Goal: Task Accomplishment & Management: Manage account settings

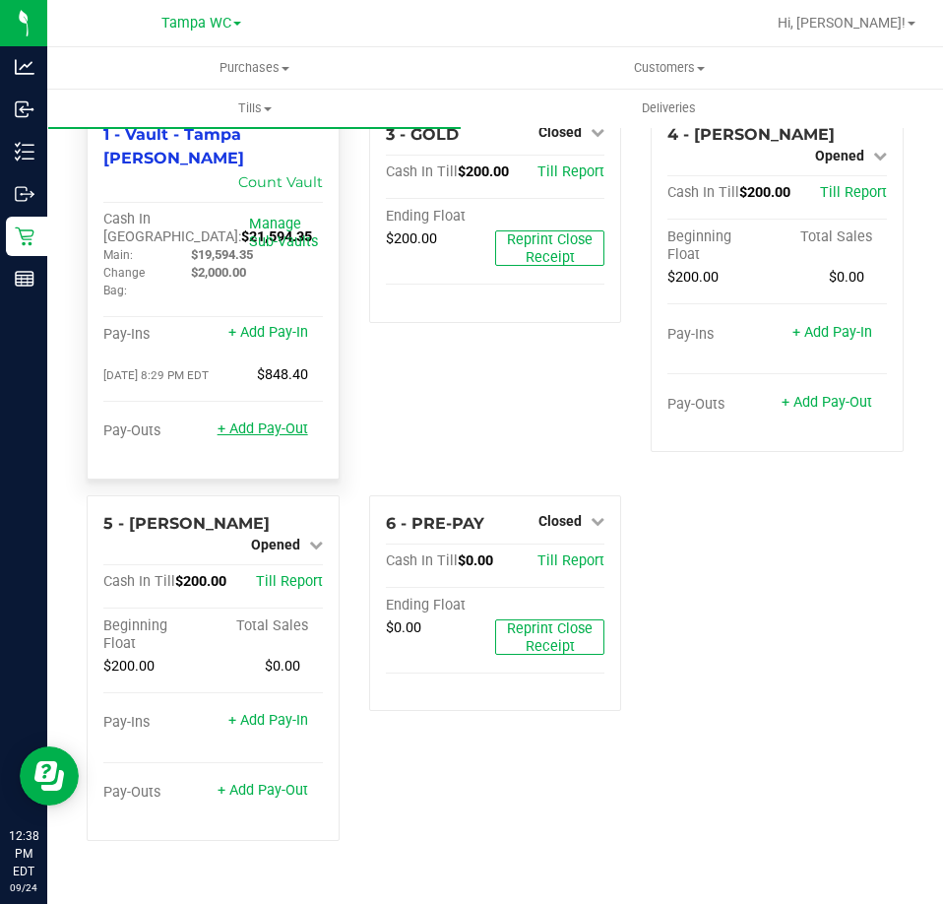
click at [268, 421] on link "+ Add Pay-Out" at bounding box center [263, 429] width 91 height 17
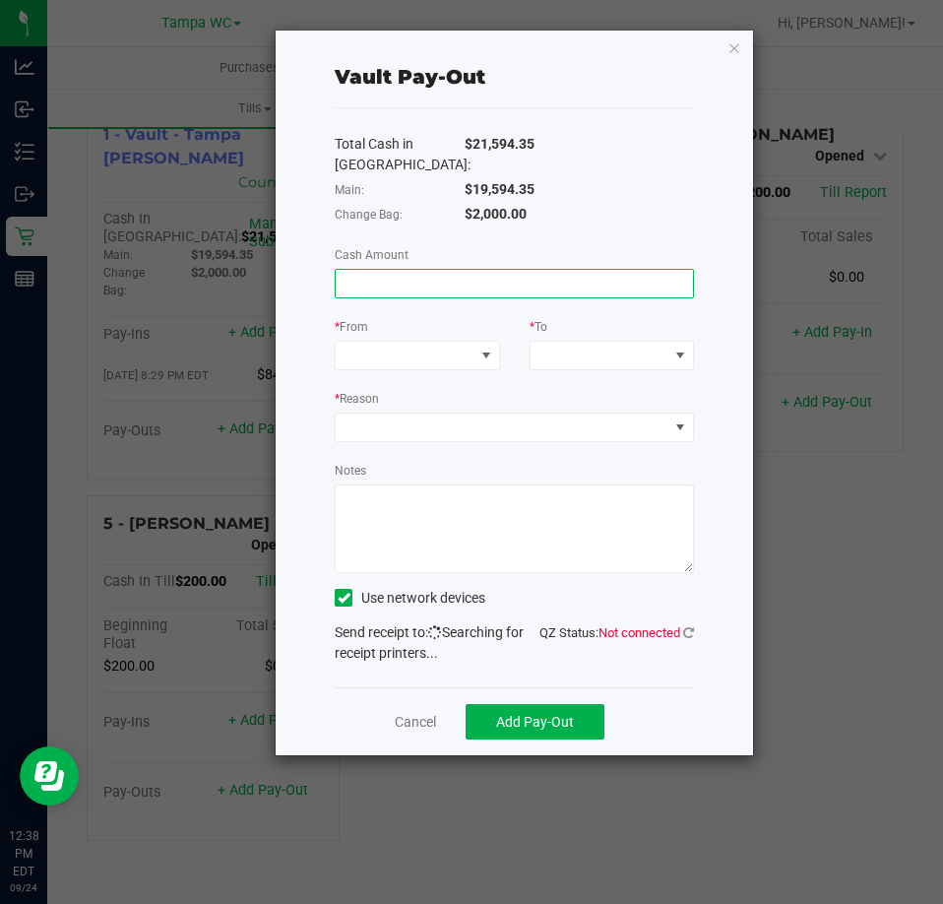
click at [402, 285] on input at bounding box center [514, 284] width 357 height 28
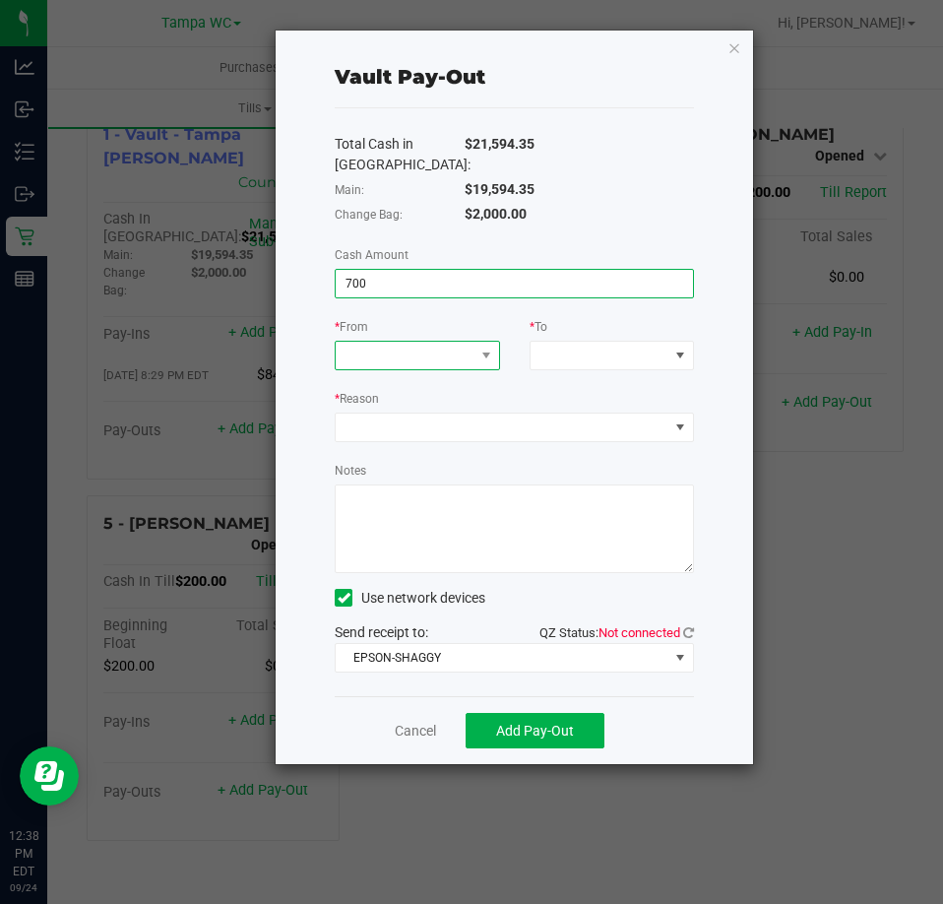
type input "$700.00"
click at [434, 355] on span at bounding box center [405, 356] width 138 height 28
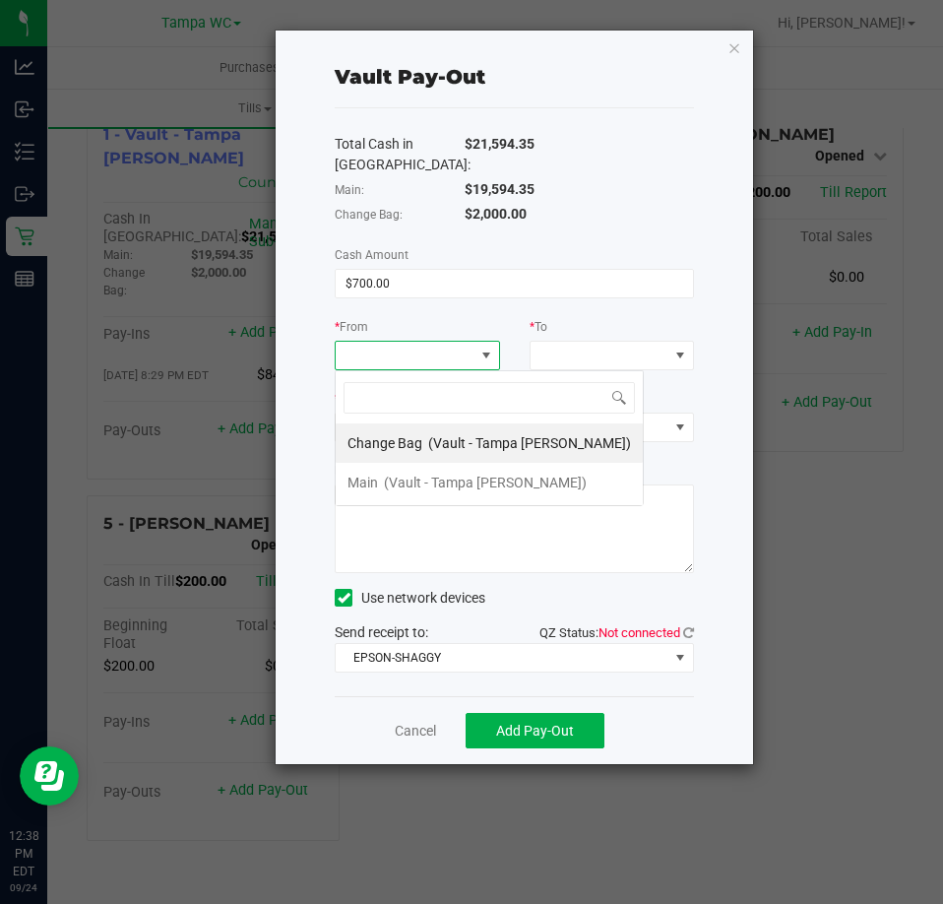
scroll to position [30, 165]
click at [424, 436] on div "Change Bag (Vault - Tampa [PERSON_NAME])" at bounding box center [490, 442] width 284 height 35
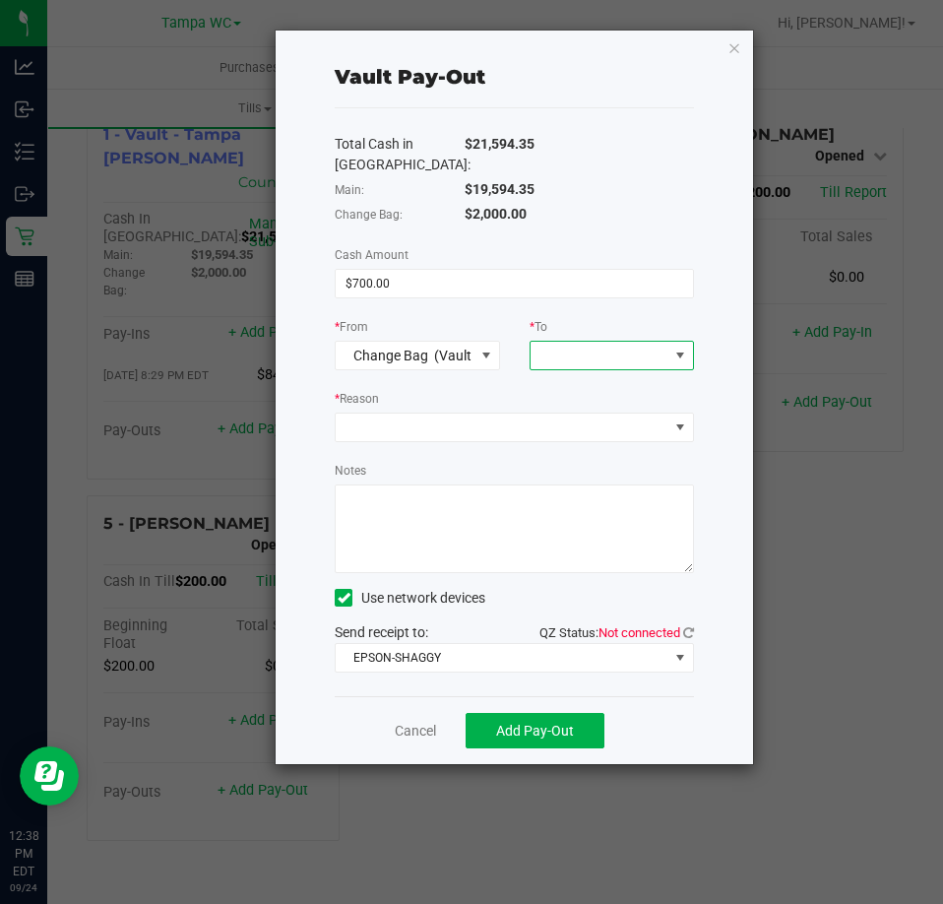
click at [612, 355] on span at bounding box center [600, 356] width 138 height 28
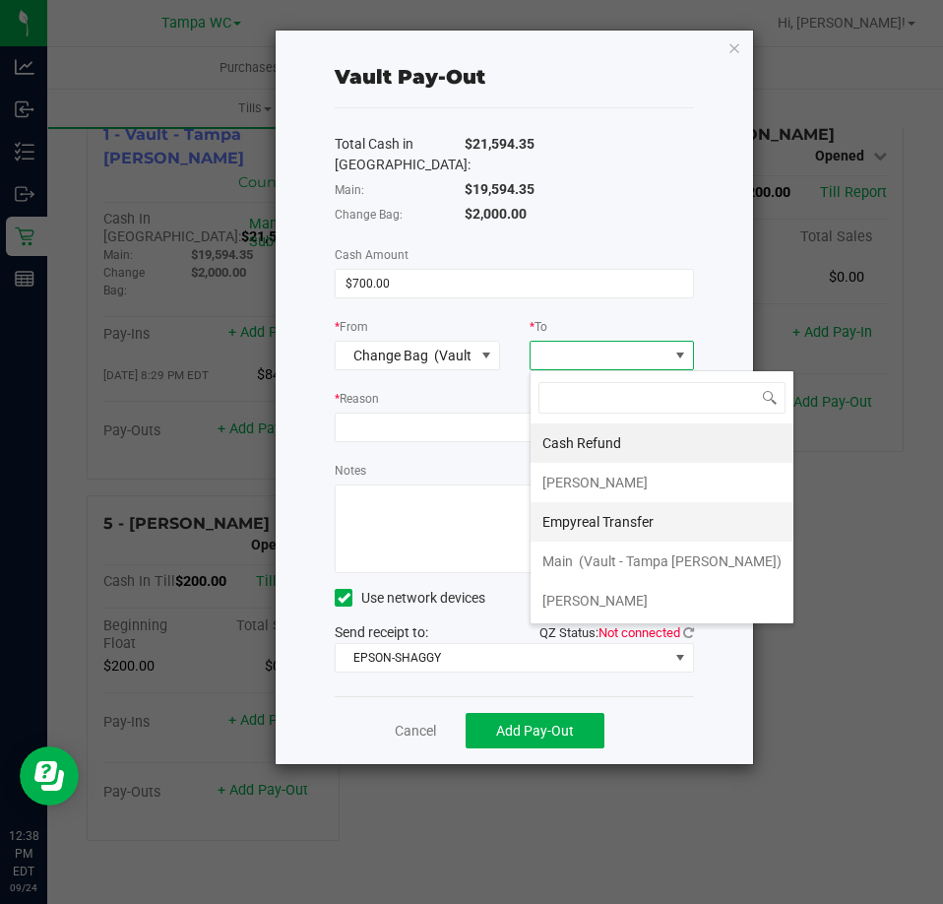
click at [604, 519] on span "Empyreal Transfer" at bounding box center [598, 522] width 111 height 16
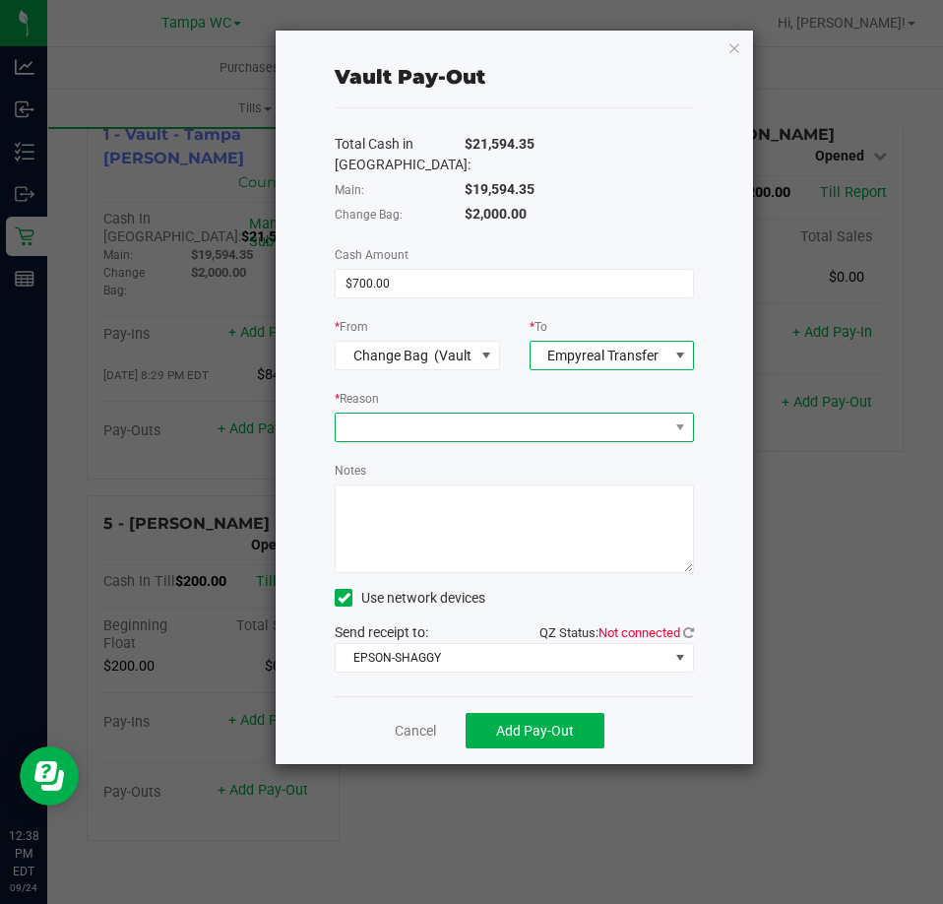
click at [534, 422] on span at bounding box center [502, 428] width 333 height 28
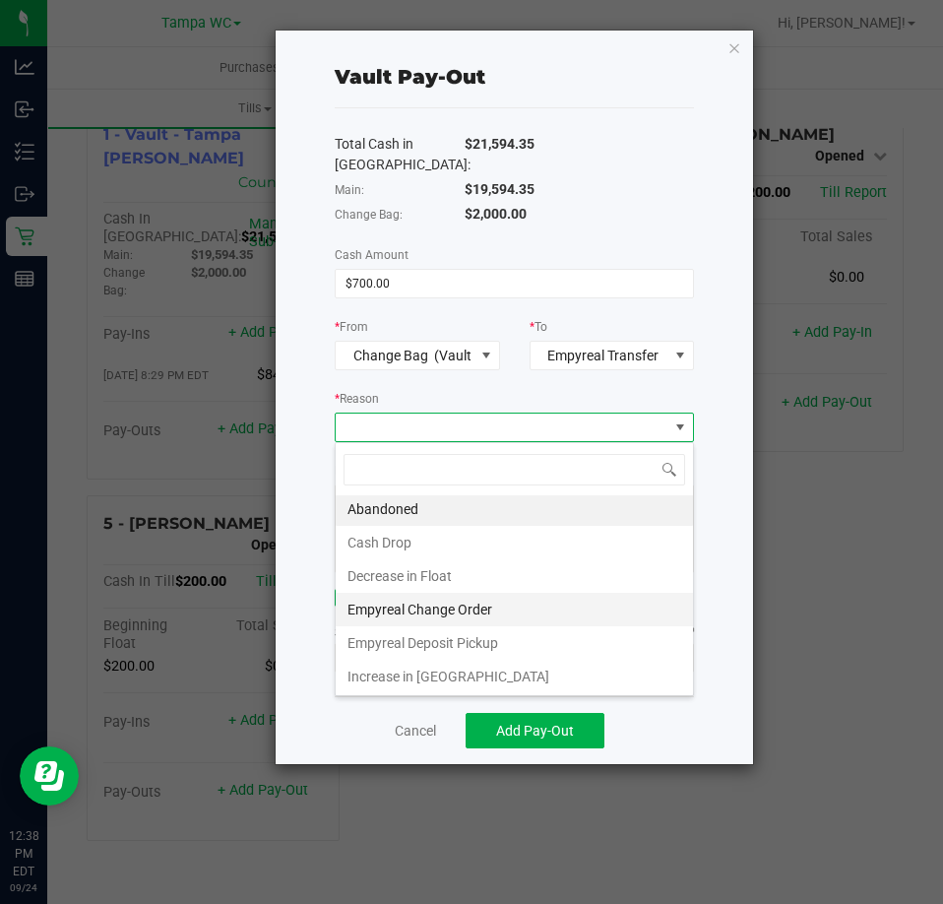
scroll to position [4, 0]
click at [423, 613] on li "Empyreal Change Order" at bounding box center [514, 608] width 357 height 33
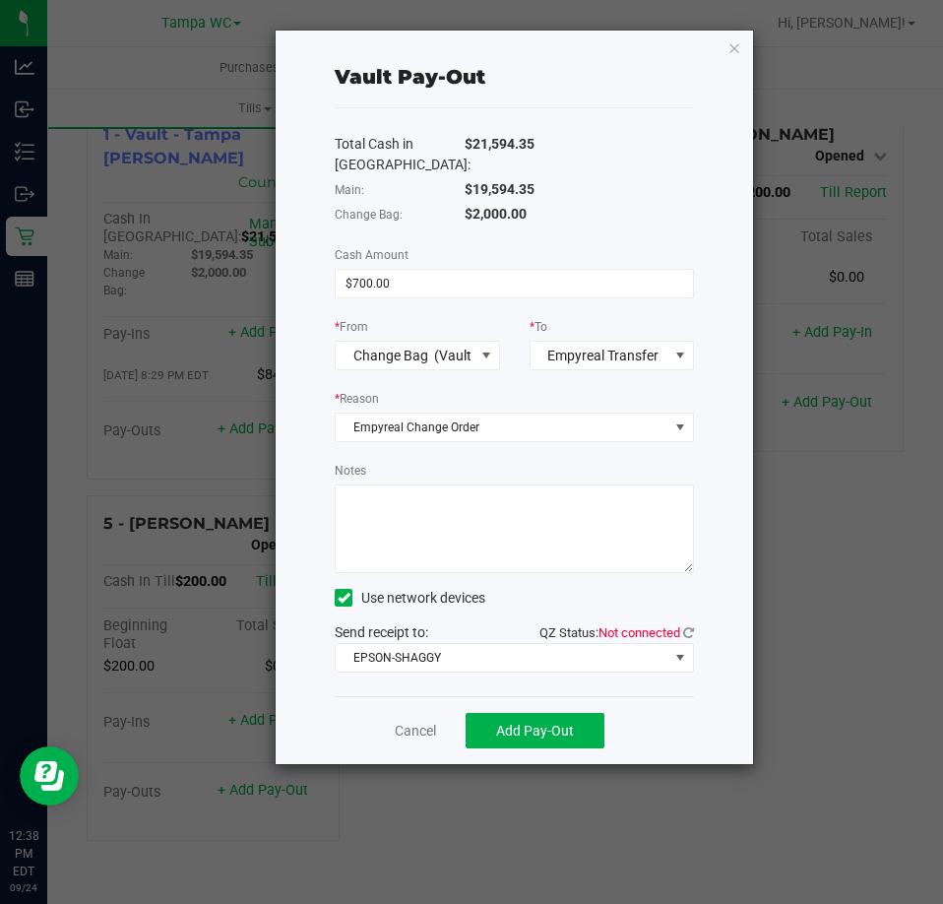
click at [433, 547] on textarea "Notes" at bounding box center [514, 529] width 359 height 89
type textarea "JT"
click at [694, 630] on icon at bounding box center [688, 632] width 11 height 13
click at [513, 732] on span "Add Pay-Out" at bounding box center [535, 731] width 78 height 16
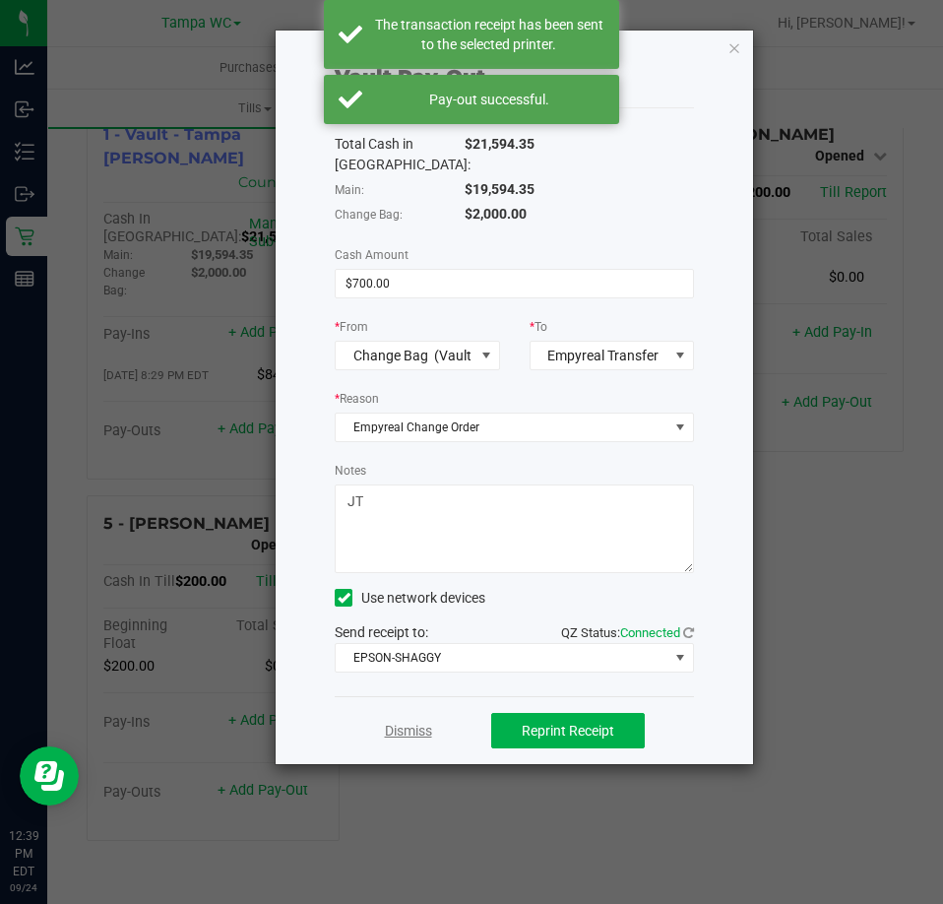
click at [426, 722] on link "Dismiss" at bounding box center [408, 731] width 47 height 21
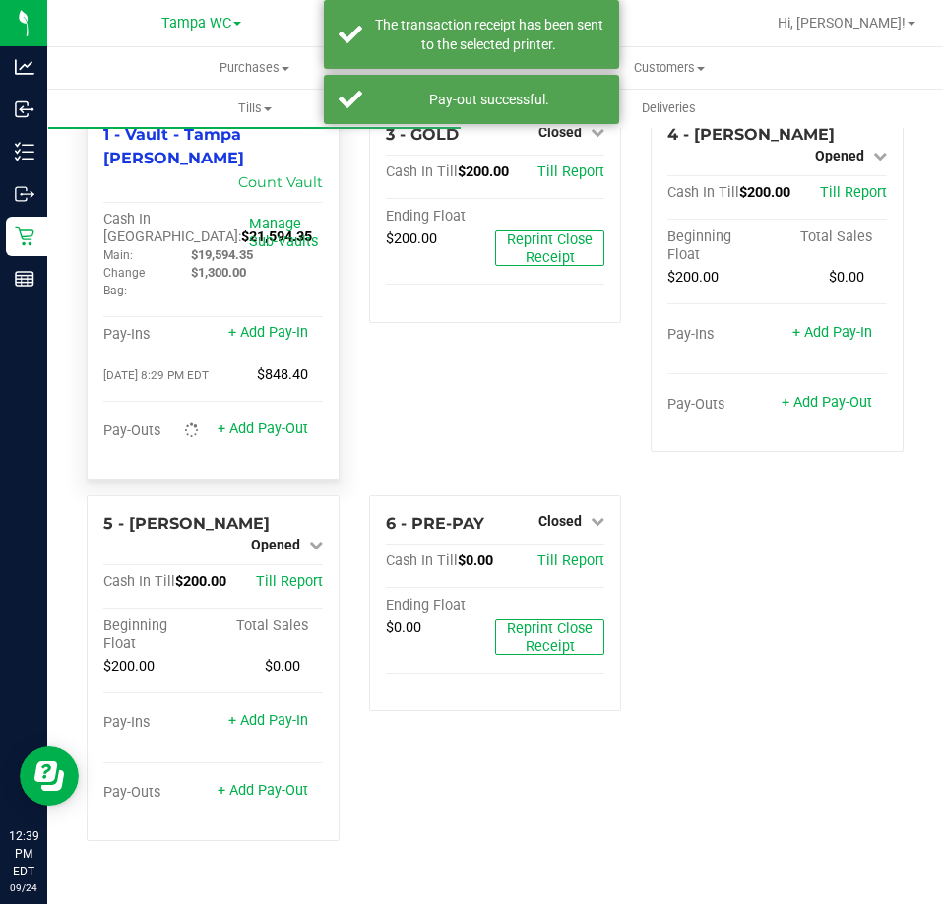
click at [292, 326] on div "Pay-Ins + Add Pay-In" at bounding box center [213, 339] width 220 height 27
click at [292, 324] on link "+ Add Pay-In" at bounding box center [268, 332] width 80 height 17
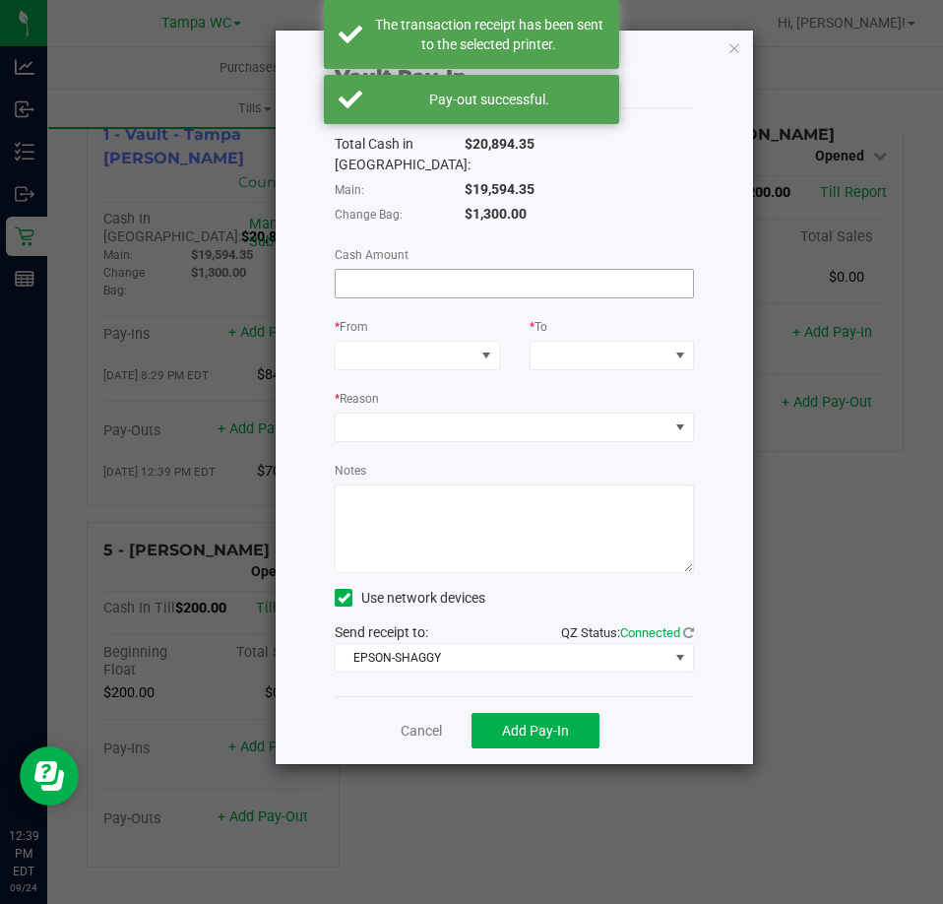
click at [405, 294] on input at bounding box center [514, 284] width 357 height 28
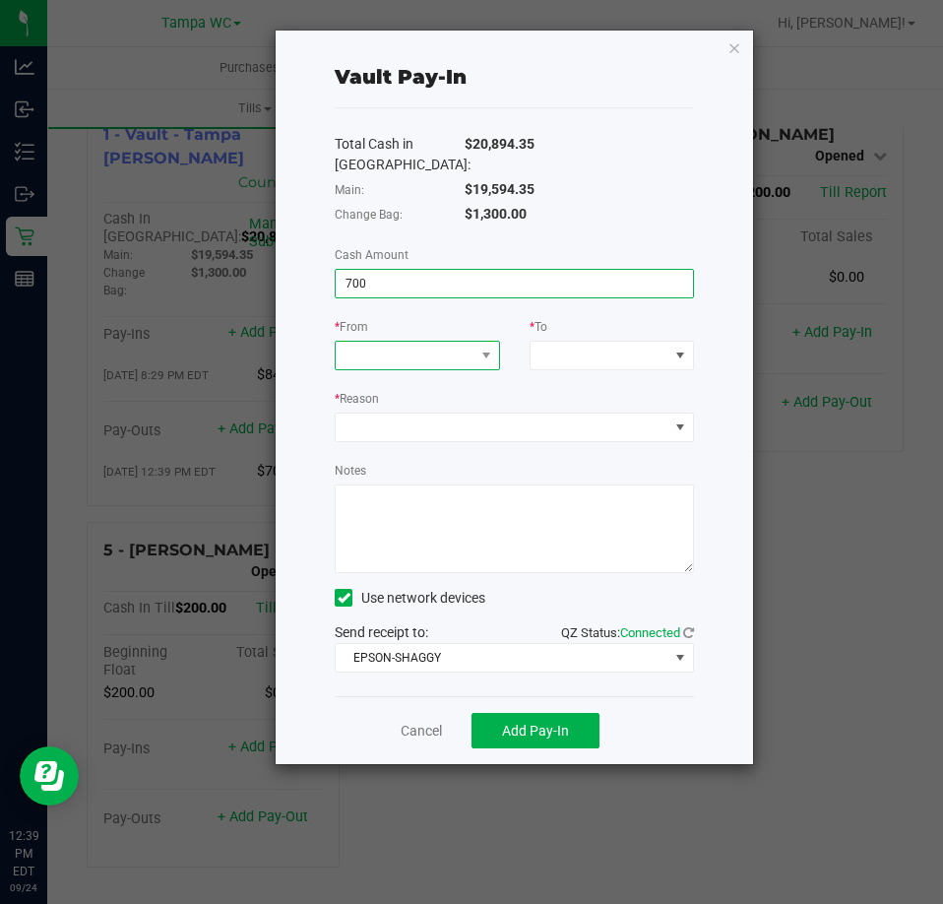
type input "$700.00"
click at [401, 351] on span at bounding box center [405, 356] width 138 height 28
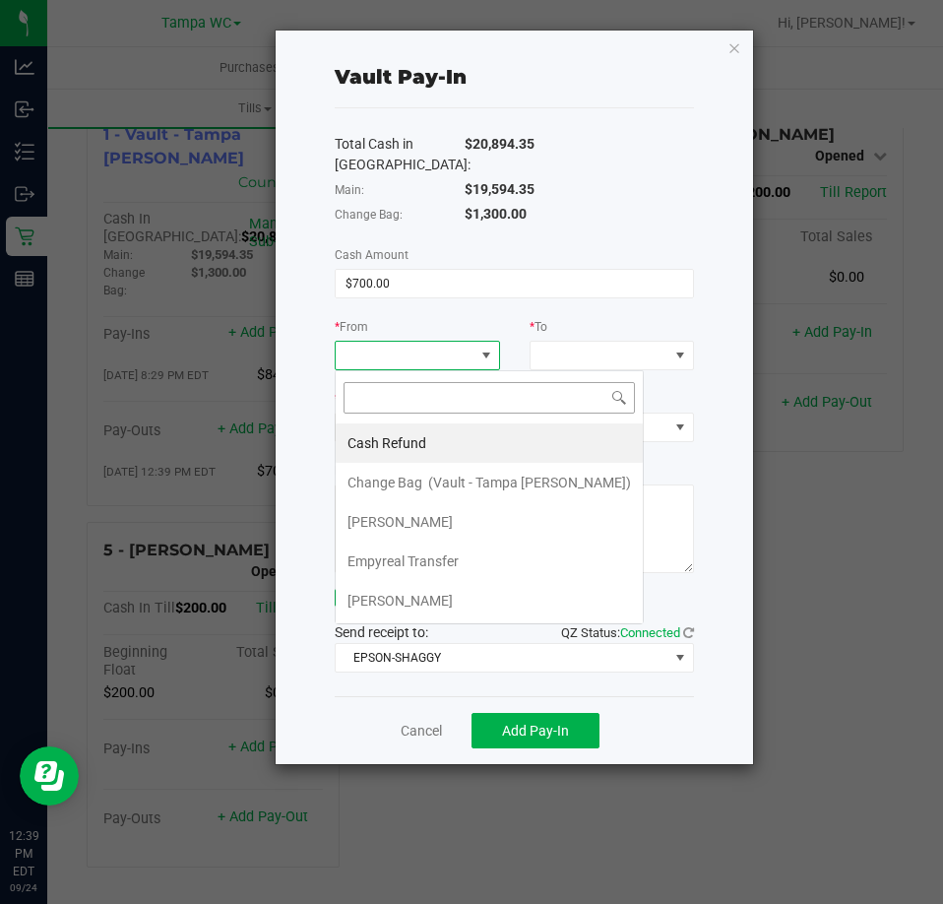
scroll to position [30, 165]
click at [394, 566] on span "Empyreal Transfer" at bounding box center [403, 561] width 111 height 16
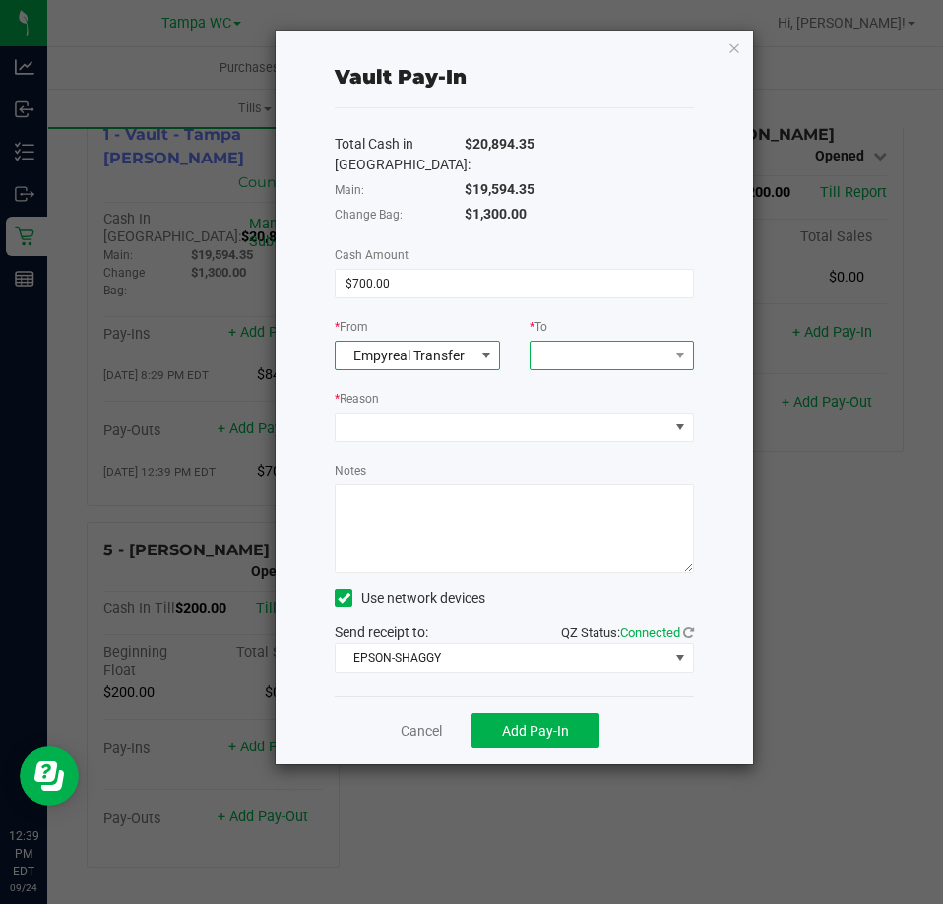
click at [572, 347] on span at bounding box center [600, 356] width 138 height 28
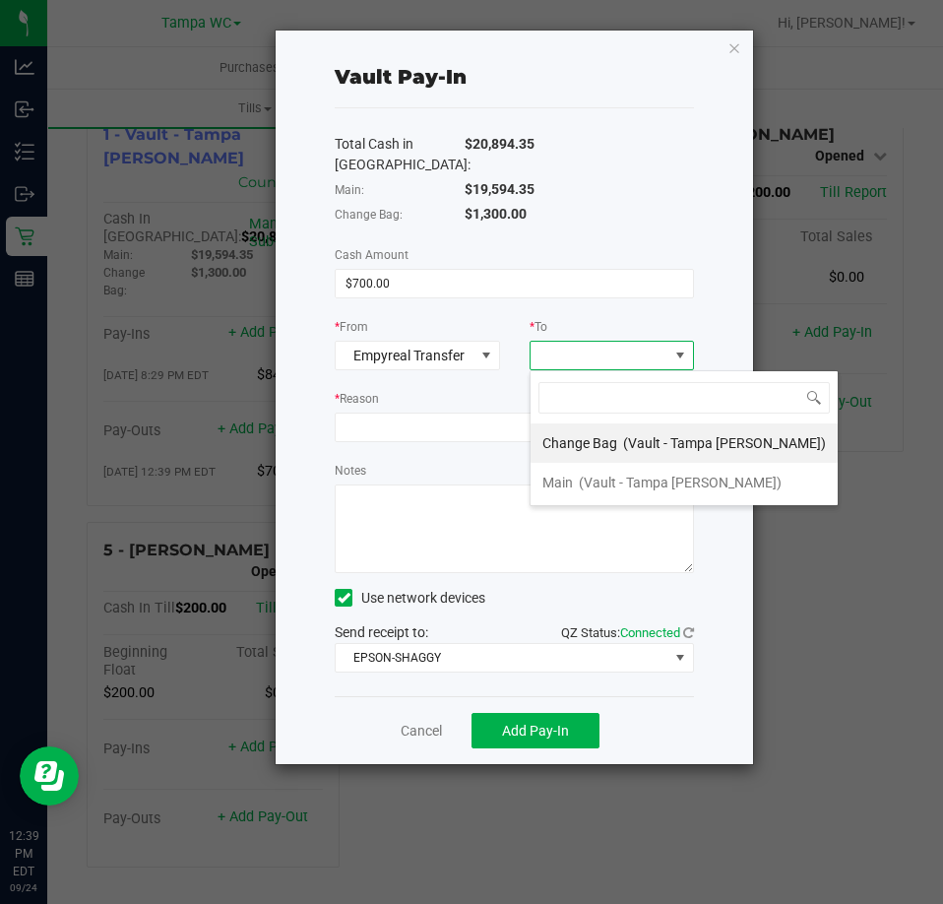
click at [574, 445] on span "Change Bag" at bounding box center [580, 443] width 75 height 16
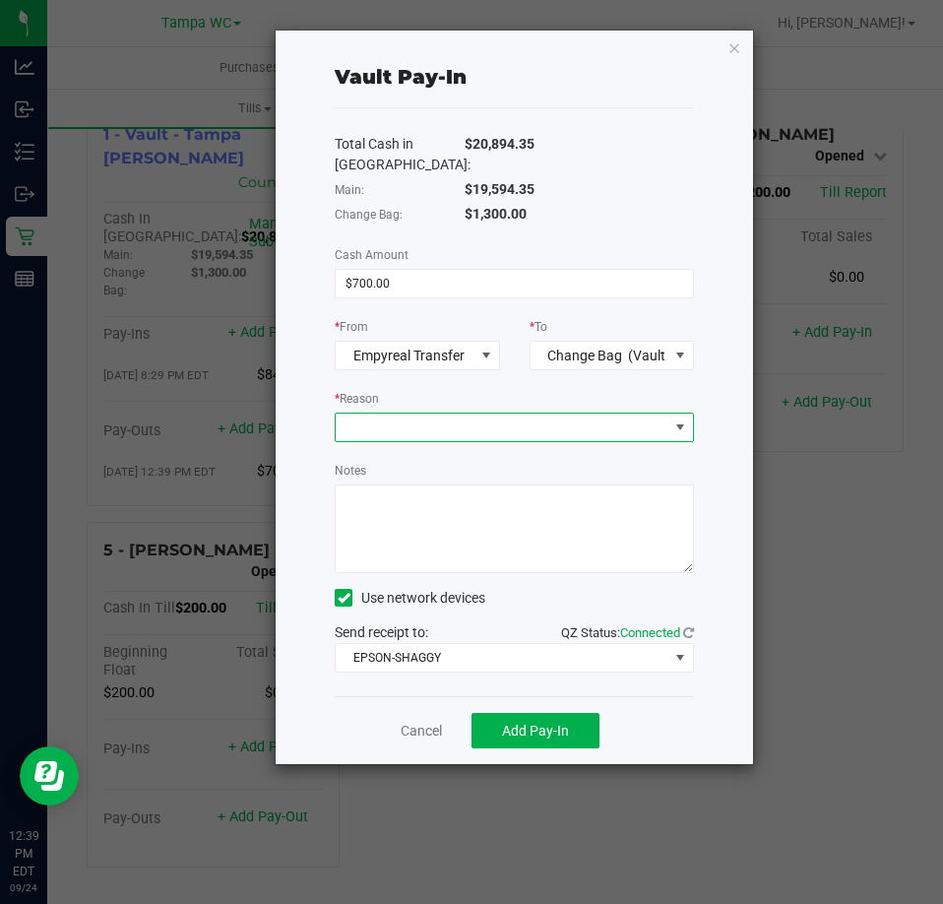
click at [473, 434] on span at bounding box center [502, 428] width 333 height 28
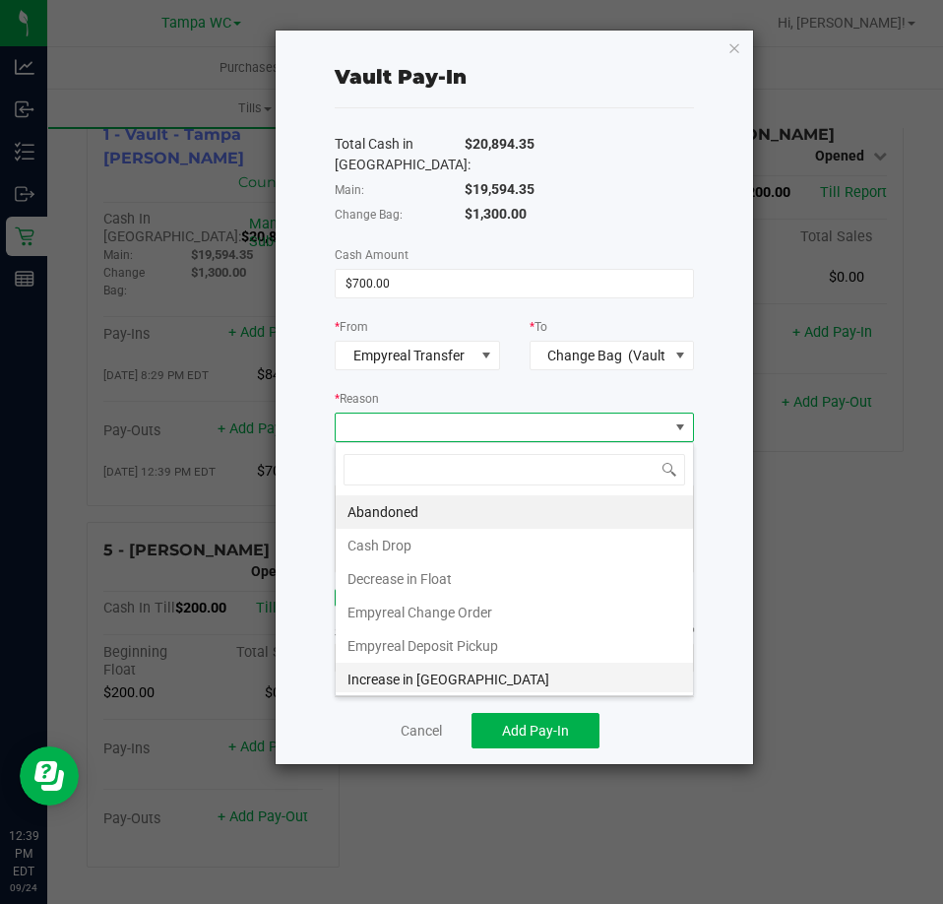
scroll to position [4, 0]
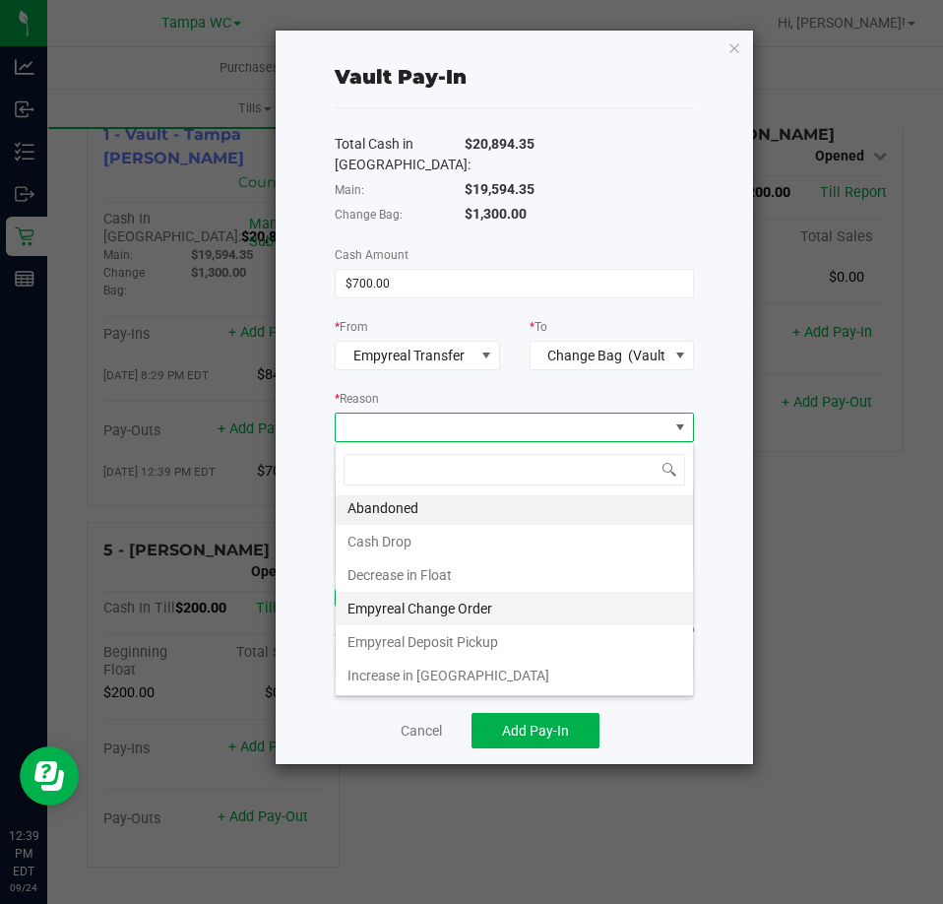
click at [410, 607] on li "Empyreal Change Order" at bounding box center [514, 608] width 357 height 33
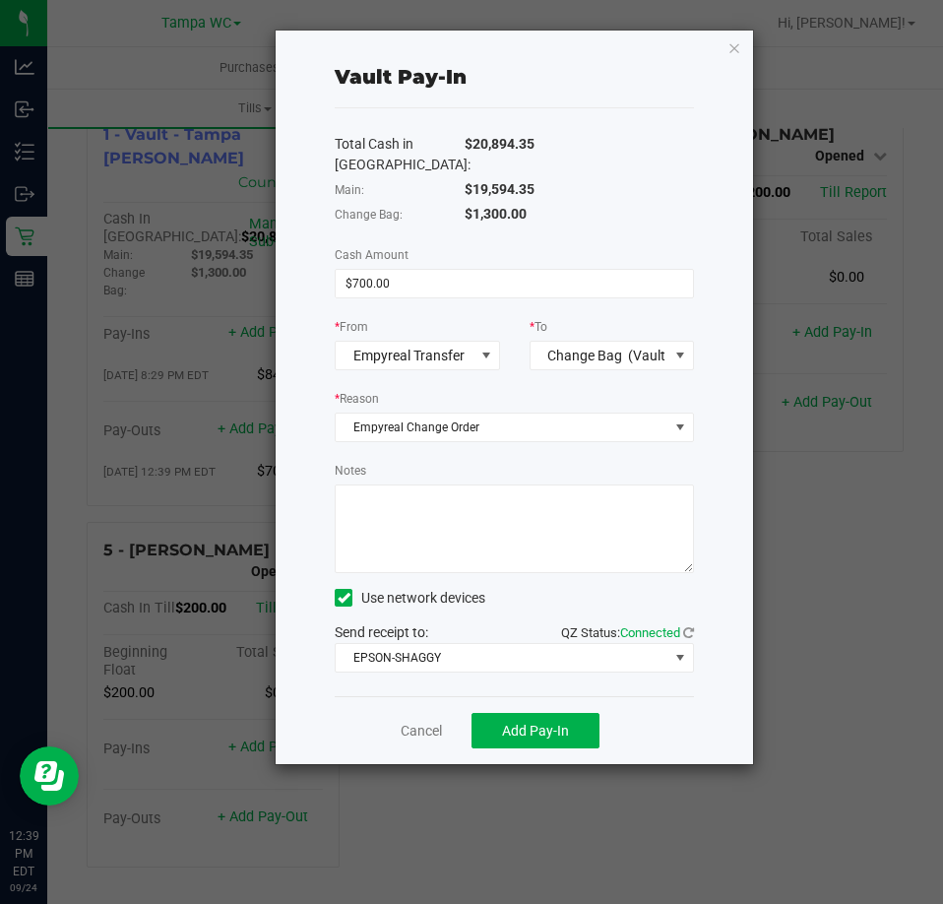
click at [396, 545] on textarea "Notes" at bounding box center [514, 529] width 359 height 89
type textarea "JT"
click at [543, 732] on span "Add Pay-In" at bounding box center [535, 731] width 67 height 16
click at [412, 724] on link "Dismiss" at bounding box center [408, 731] width 47 height 21
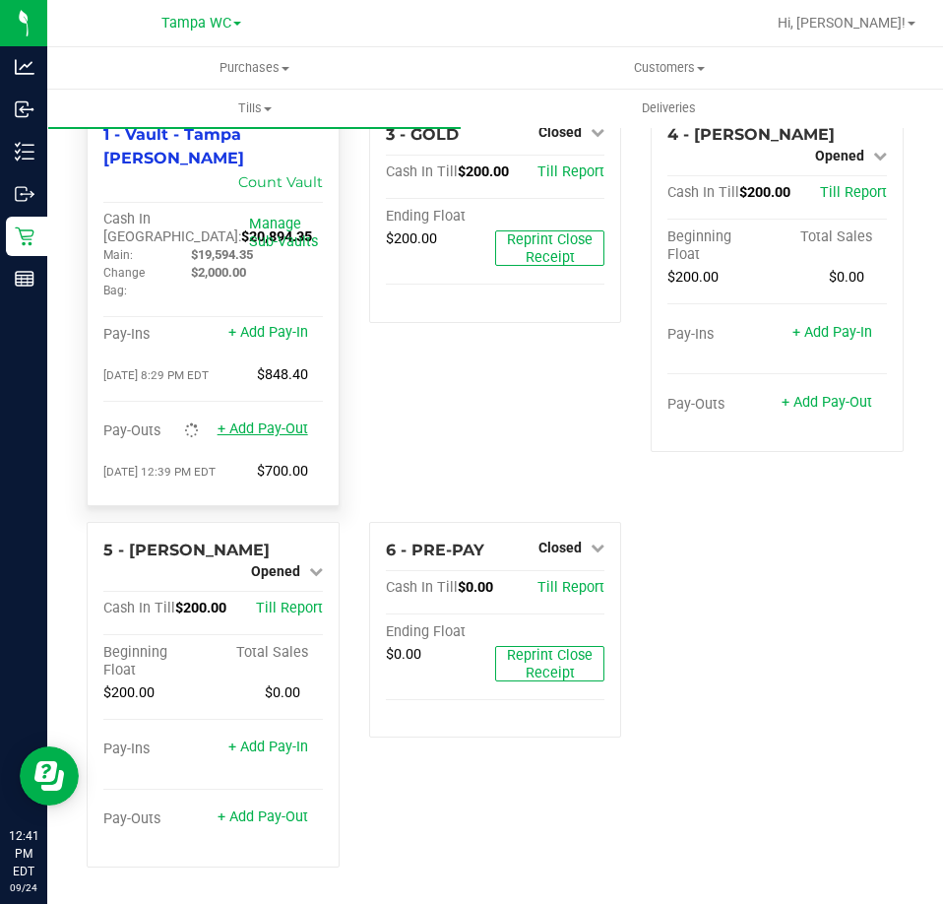
click at [284, 421] on link "+ Add Pay-Out" at bounding box center [263, 429] width 91 height 17
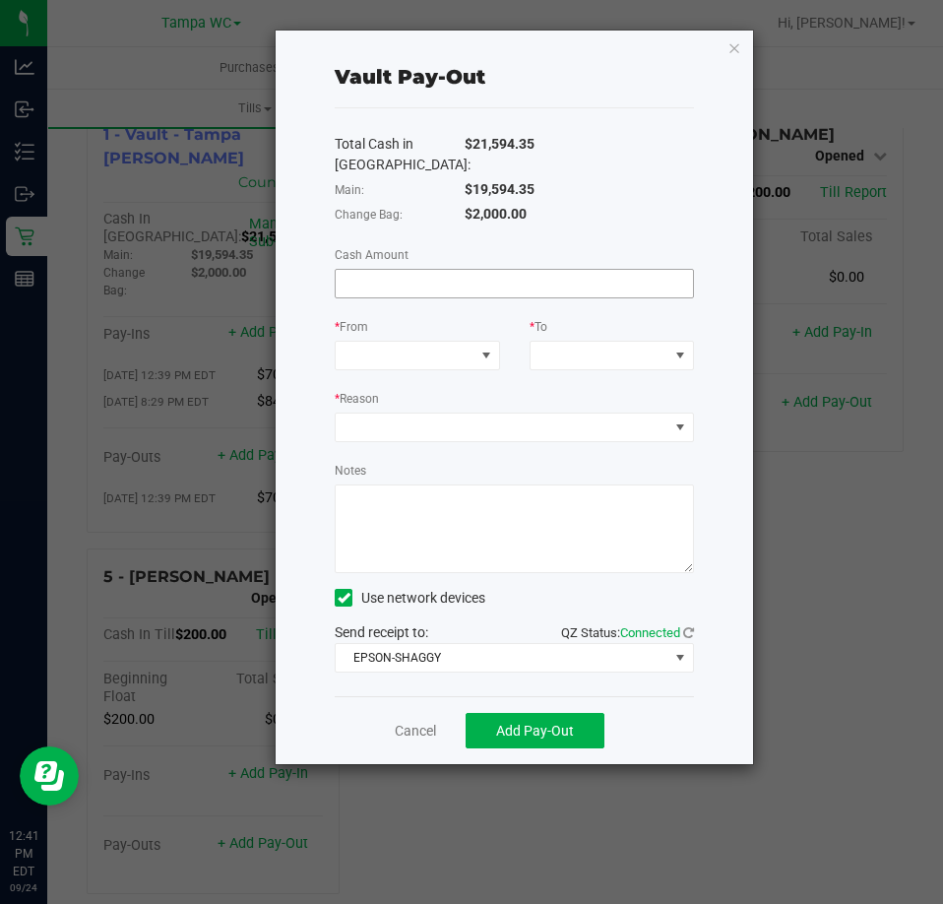
click at [463, 278] on input at bounding box center [514, 284] width 357 height 28
click at [441, 361] on span at bounding box center [405, 356] width 138 height 28
type input "$19,594.35"
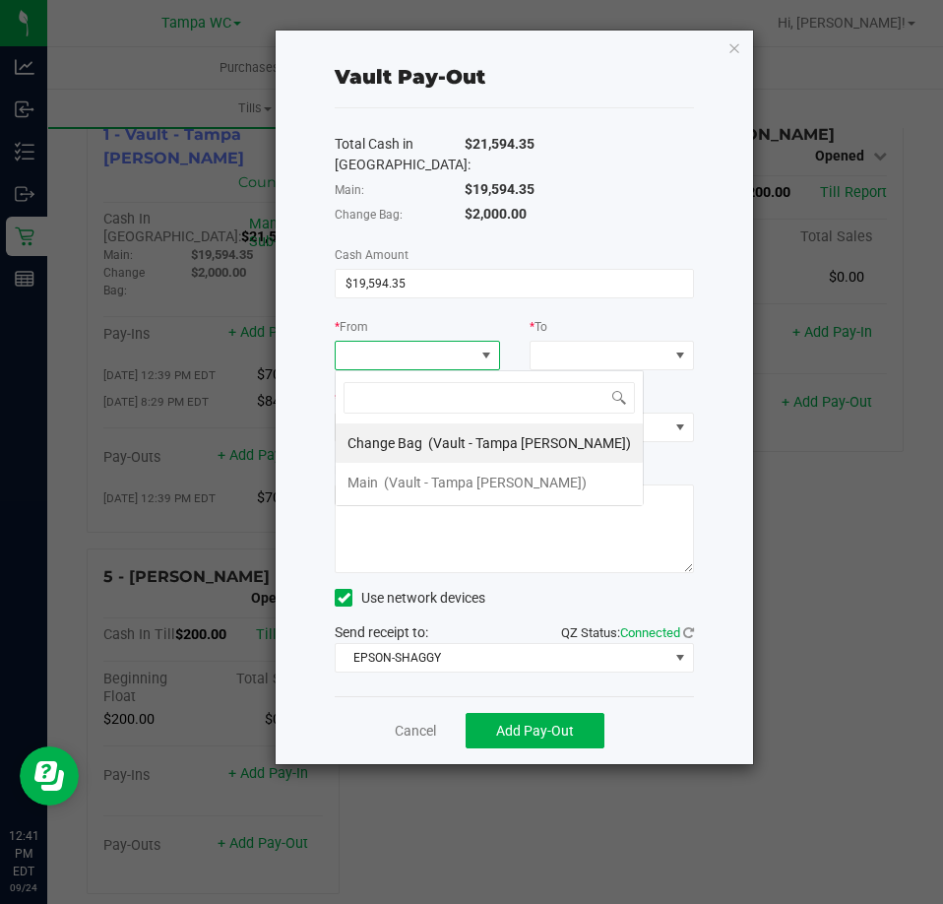
scroll to position [30, 165]
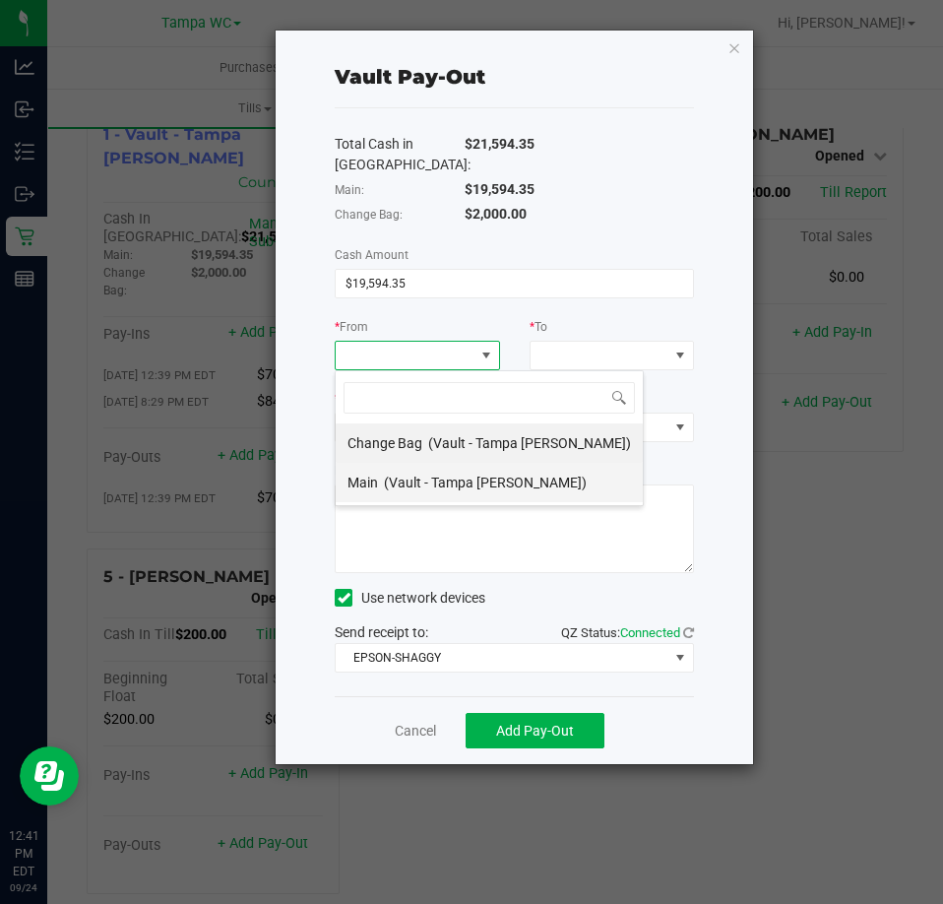
click at [433, 498] on div "Main (Vault - Tampa [PERSON_NAME])" at bounding box center [467, 482] width 239 height 35
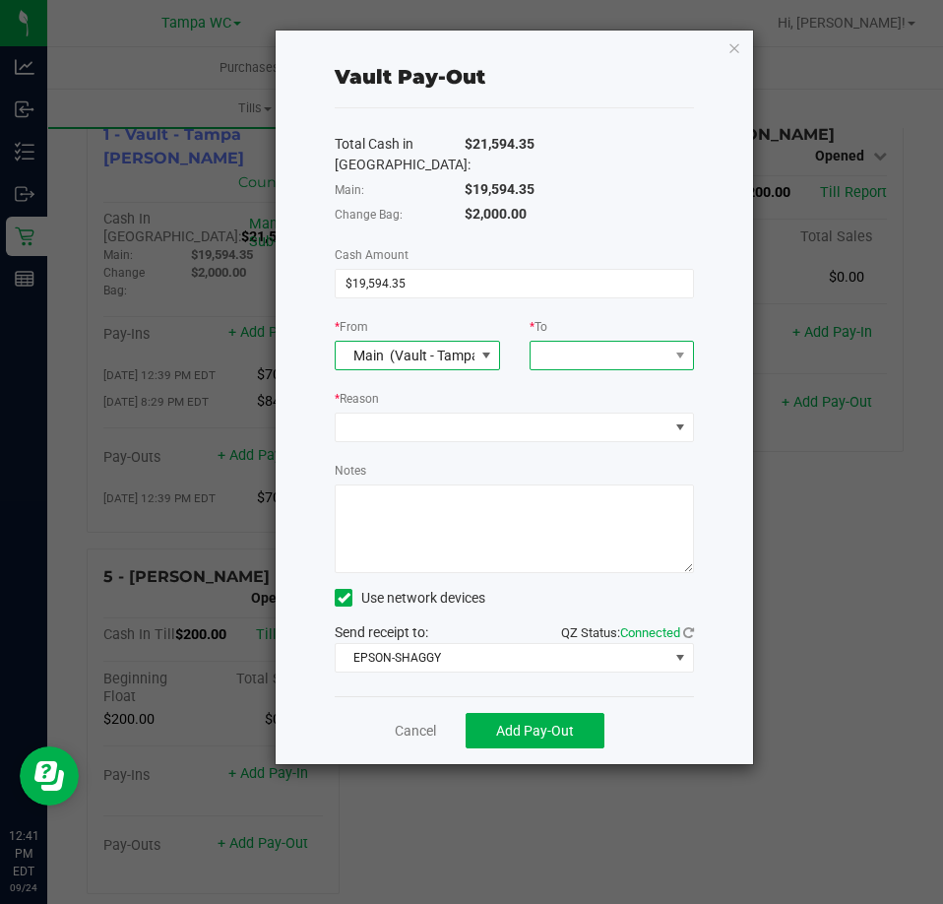
click at [633, 366] on span at bounding box center [600, 356] width 138 height 28
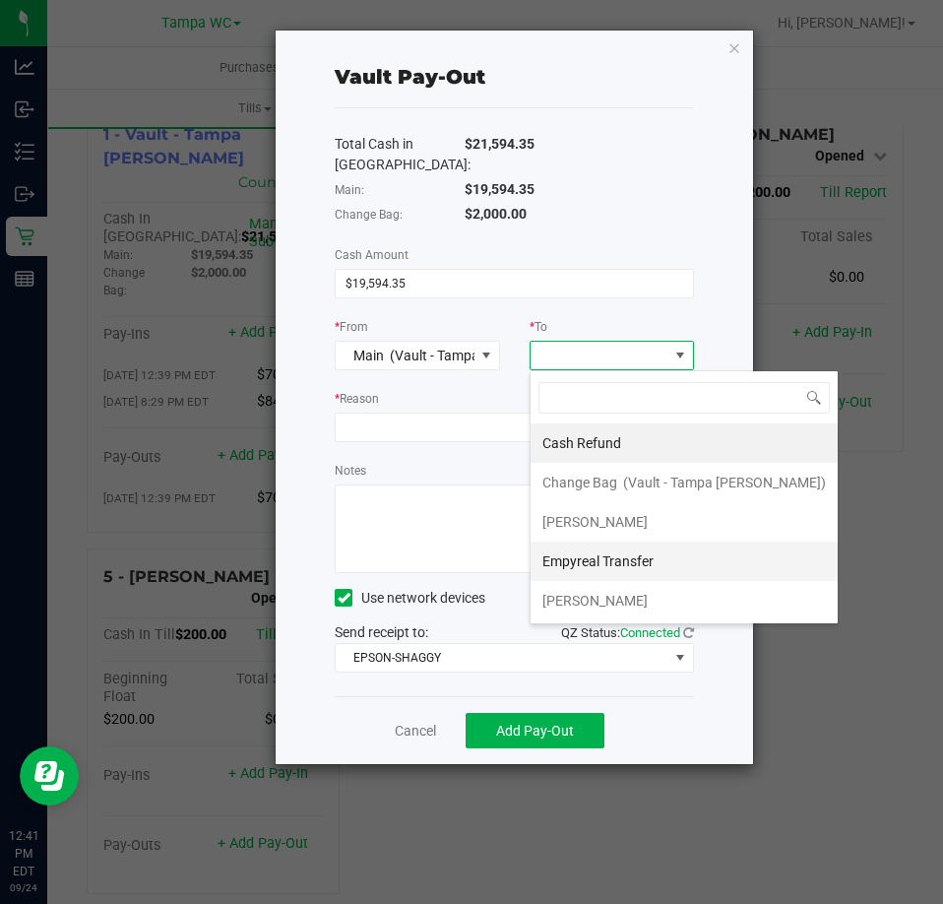
click at [635, 557] on span "Empyreal Transfer" at bounding box center [598, 561] width 111 height 16
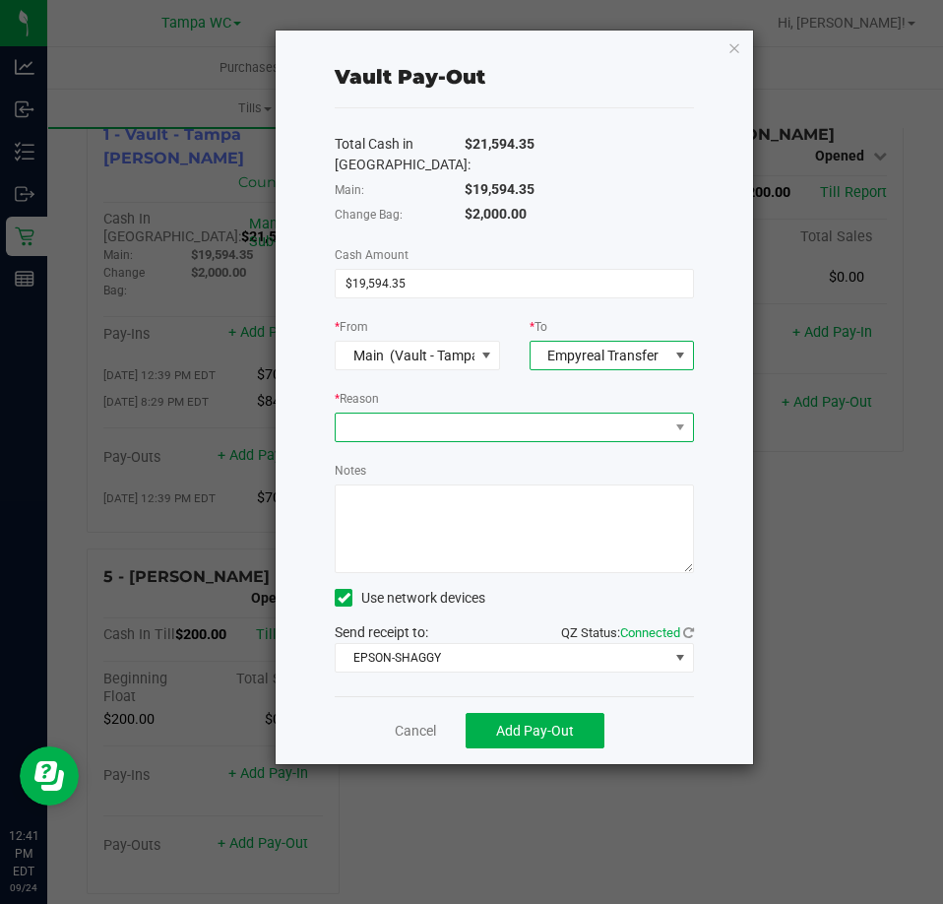
click at [492, 431] on span at bounding box center [502, 428] width 333 height 28
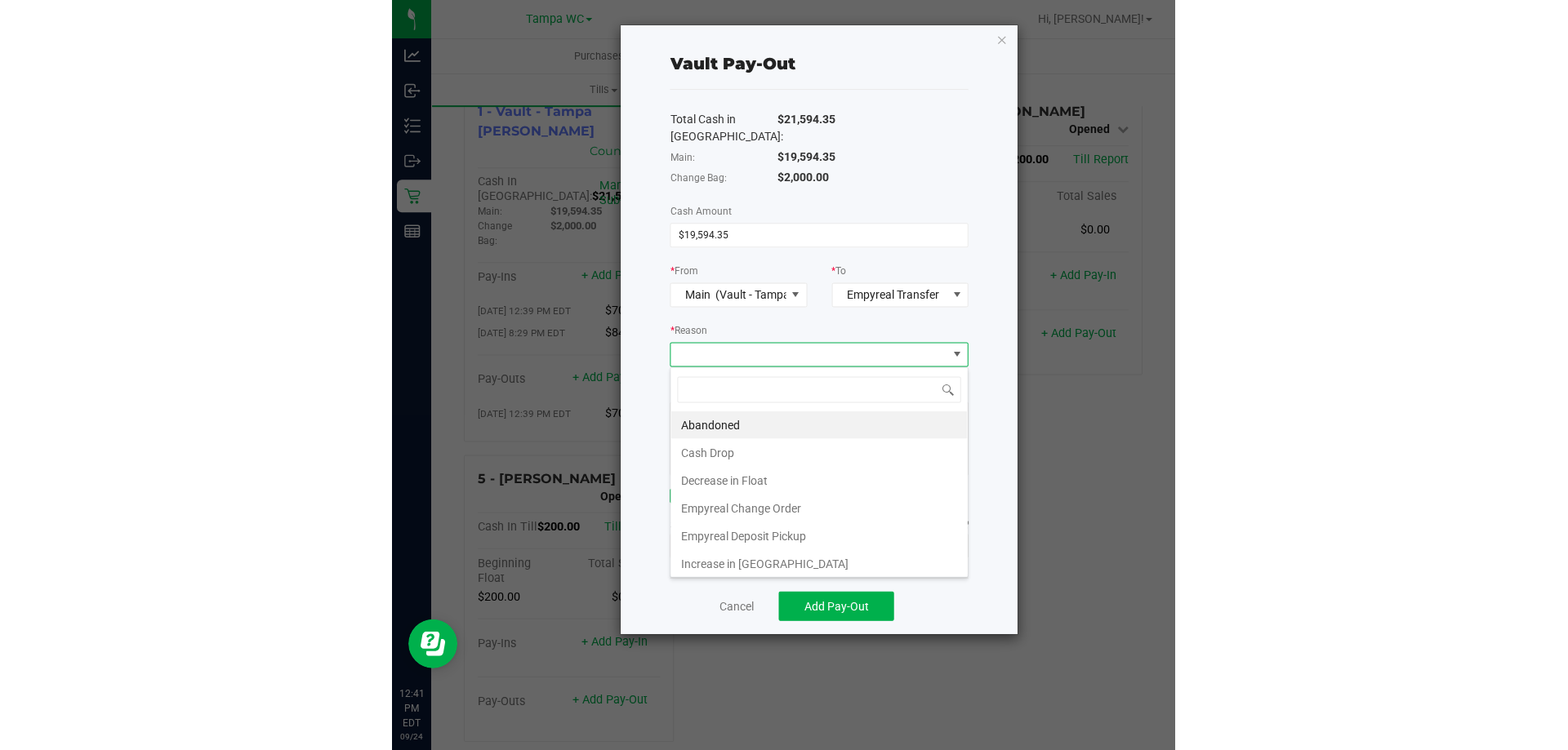
scroll to position [25, 297]
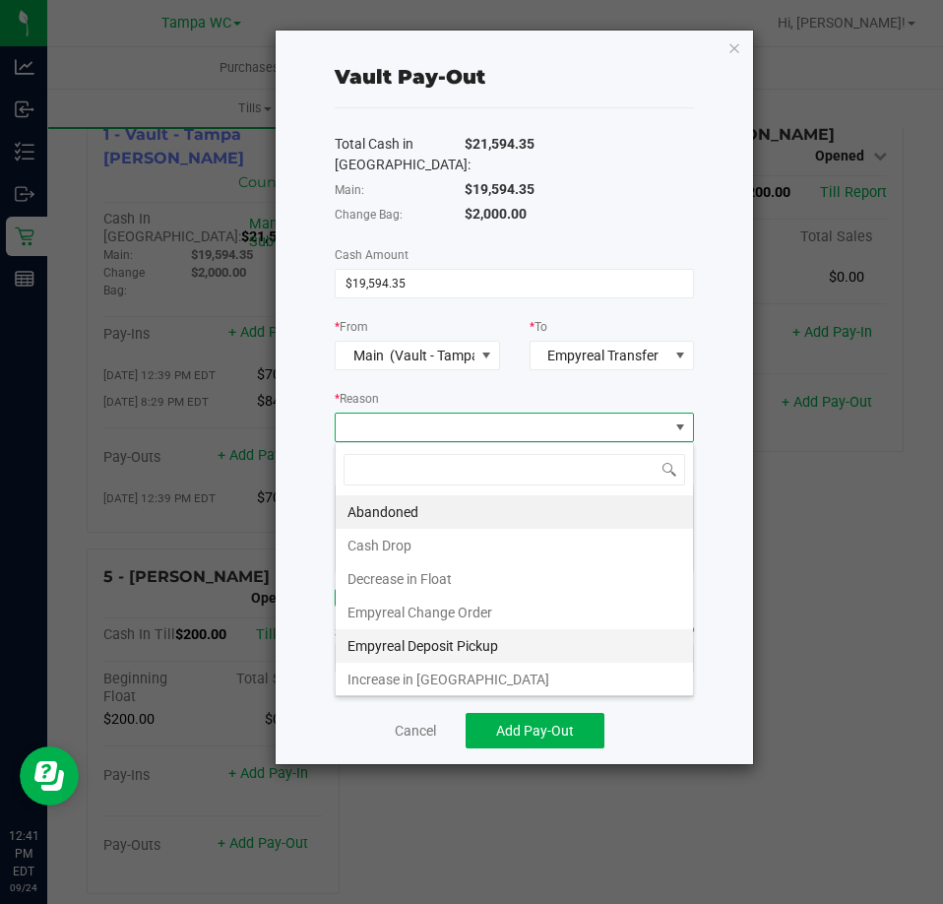
click at [493, 637] on li "Empyreal Deposit Pickup" at bounding box center [514, 645] width 357 height 33
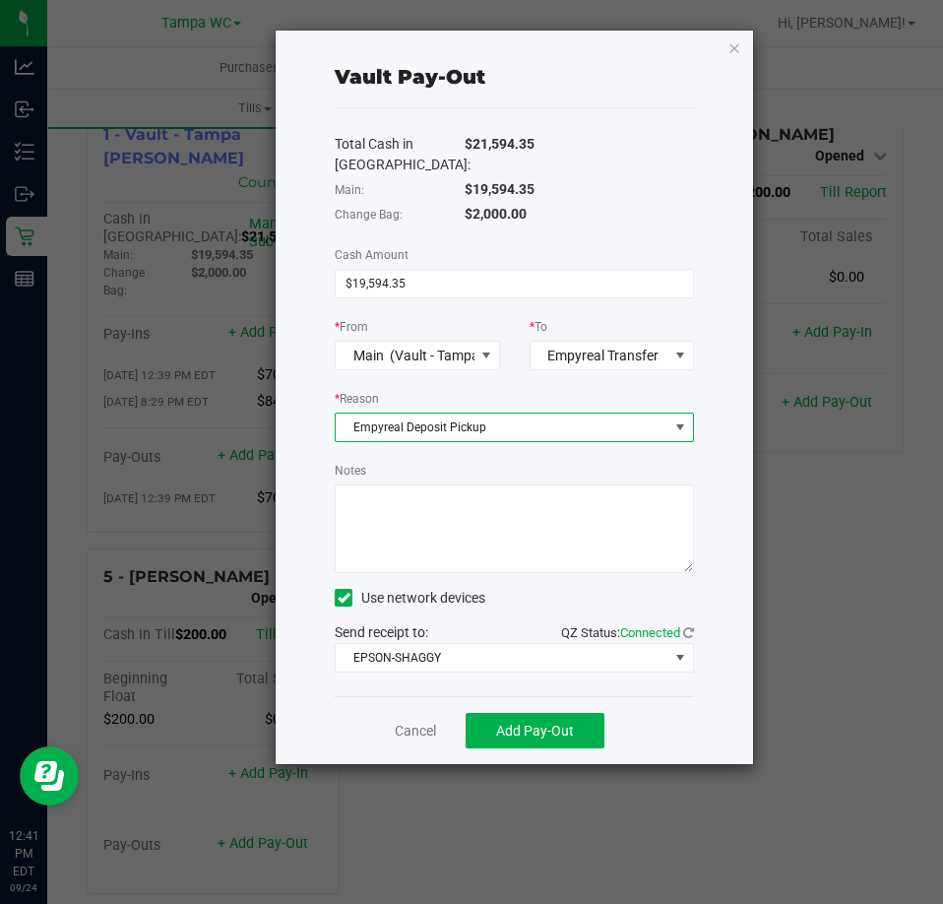
click at [498, 546] on textarea "Notes" at bounding box center [514, 529] width 359 height 89
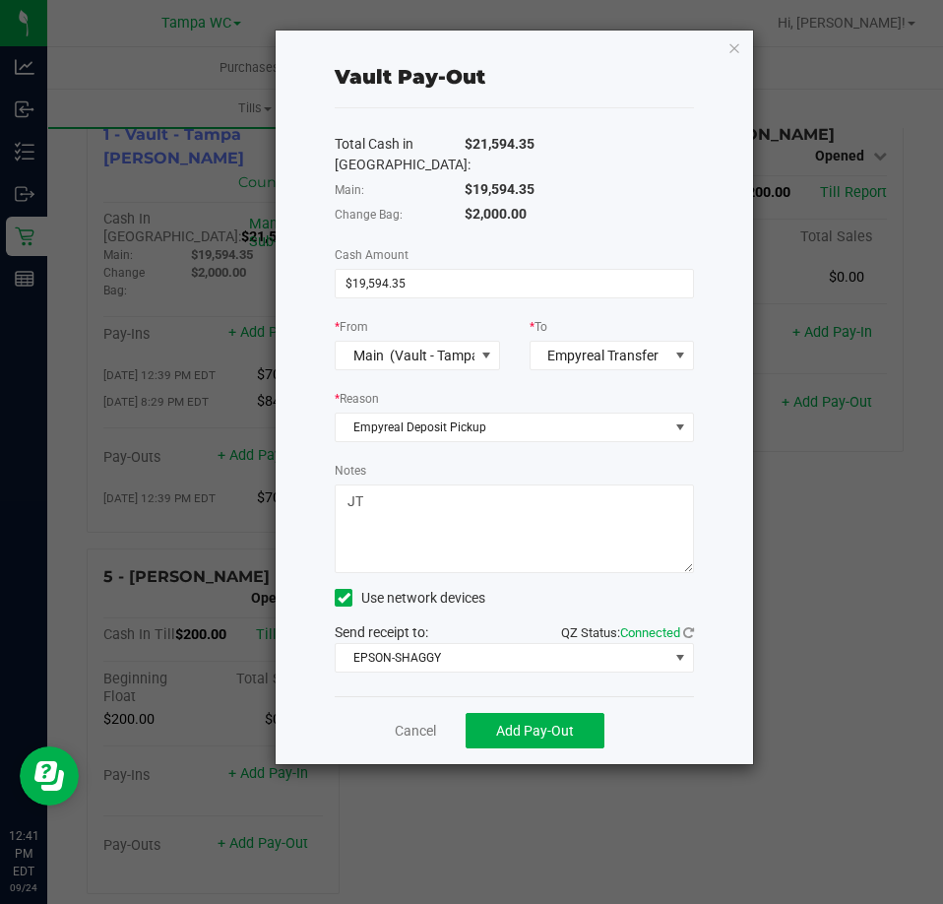
type textarea "JT"
click at [536, 731] on span "Add Pay-Out" at bounding box center [535, 731] width 78 height 16
click at [413, 733] on link "Dismiss" at bounding box center [408, 731] width 47 height 21
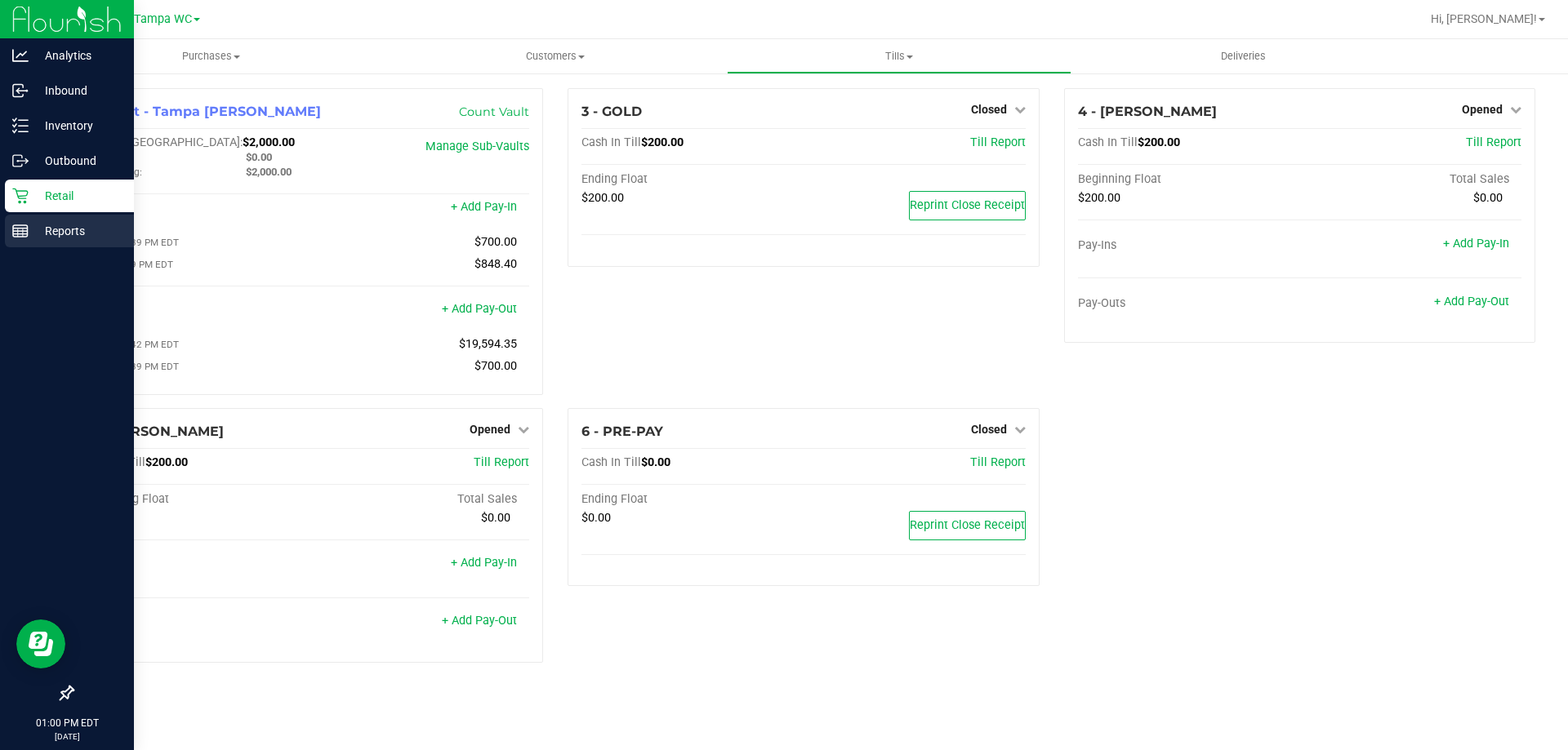
click at [53, 224] on p "Reports" at bounding box center [77, 231] width 98 height 20
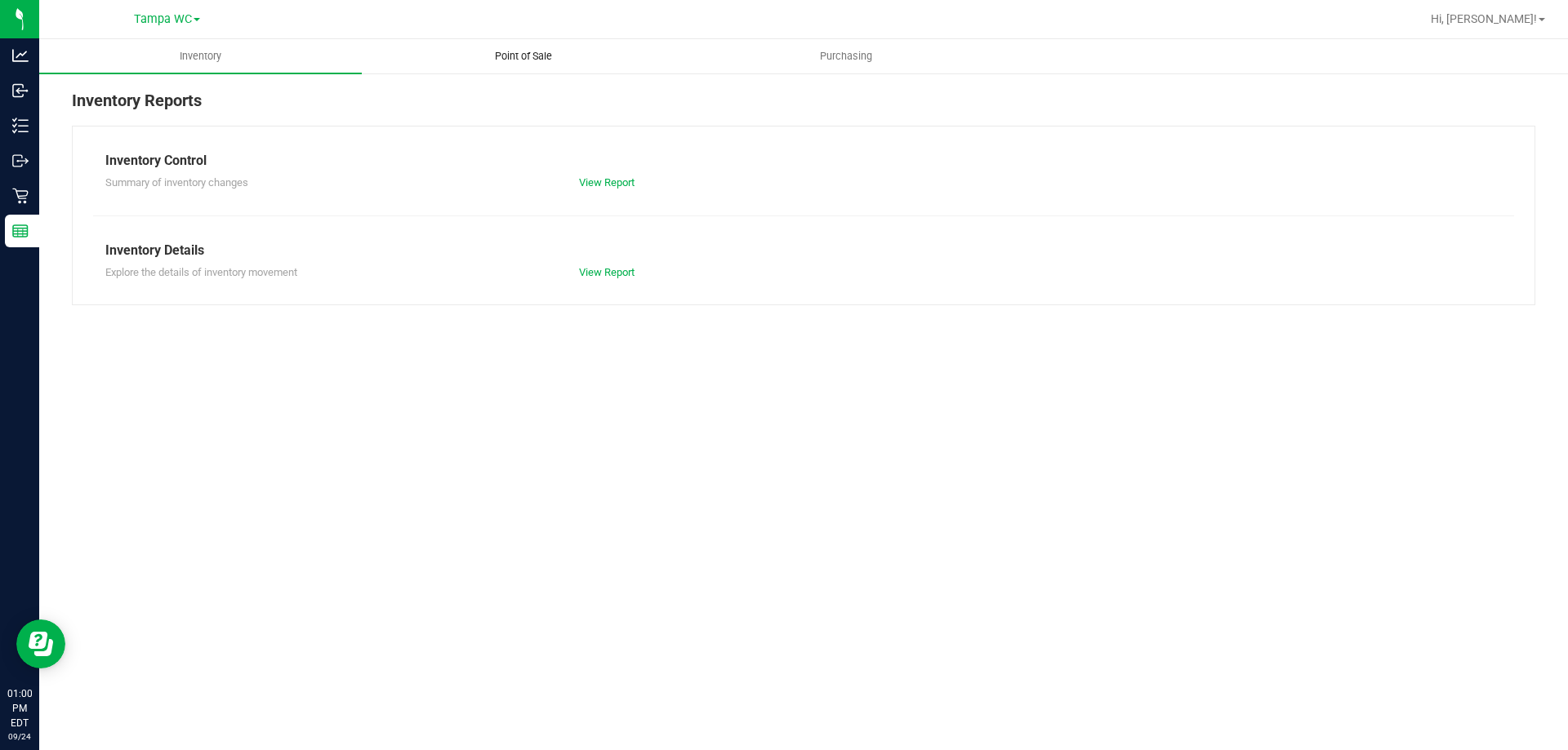
click at [507, 42] on uib-tab-heading "Point of Sale" at bounding box center [522, 56] width 321 height 32
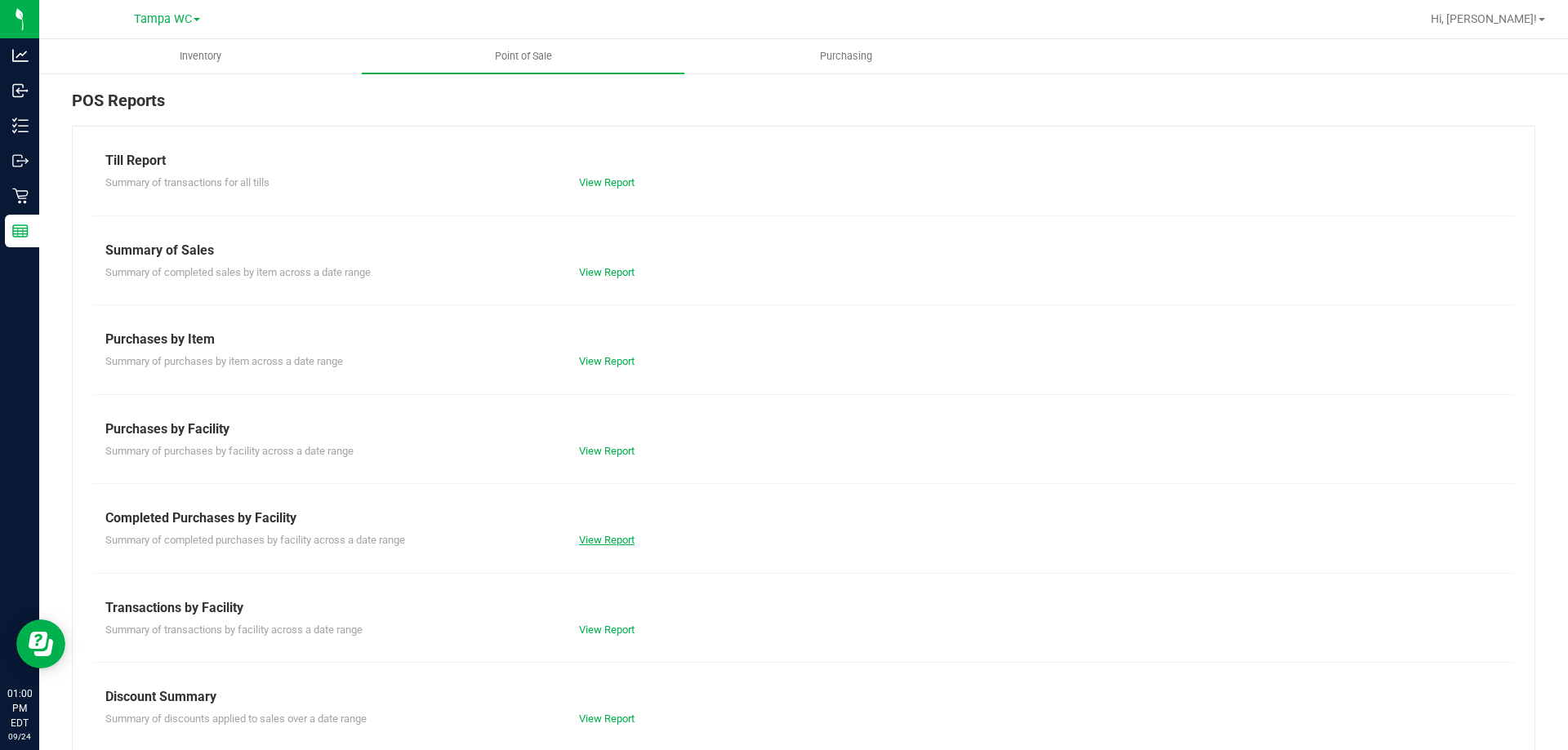
click at [609, 534] on link "View Report" at bounding box center [606, 540] width 56 height 12
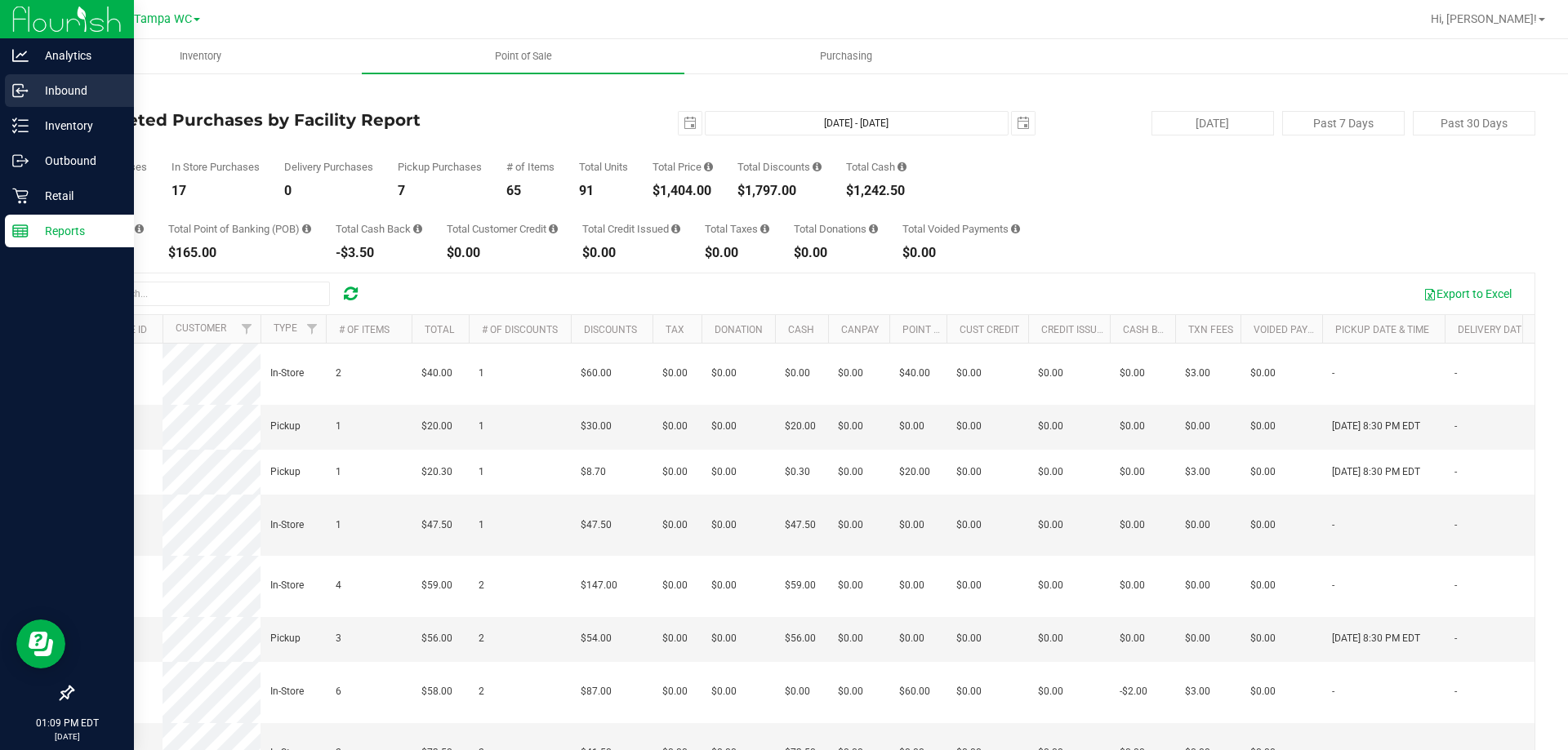
click at [30, 85] on p "Inbound" at bounding box center [77, 90] width 98 height 20
